Goal: Ask a question

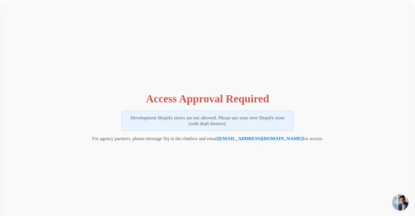
click at [401, 200] on span "Open chat" at bounding box center [400, 202] width 16 height 16
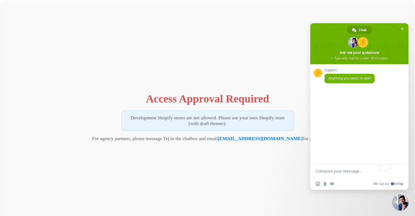
click at [341, 168] on textarea "To enrich screen reader interactions, please activate Accessibility in Grammarl…" at bounding box center [354, 171] width 76 height 14
click at [358, 171] on textarea "To enrich screen reader interactions, please activate Accessibility in Grammarl…" at bounding box center [354, 171] width 76 height 14
type textarea "hello"
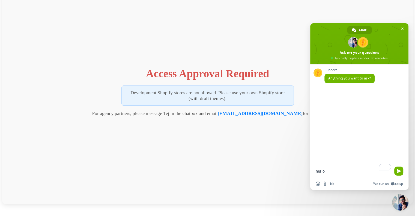
scroll to position [27, 0]
